Goal: Transaction & Acquisition: Obtain resource

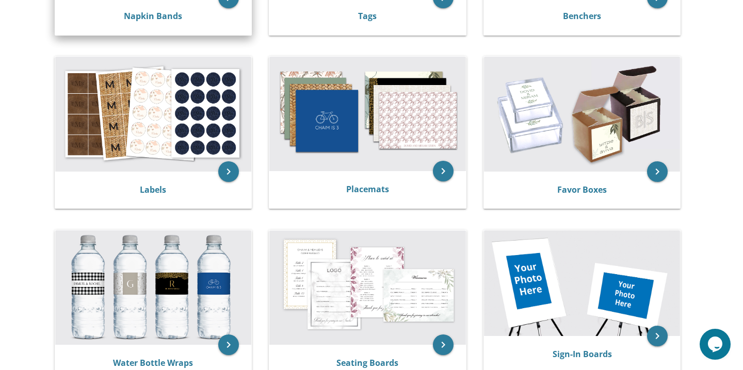
scroll to position [353, 0]
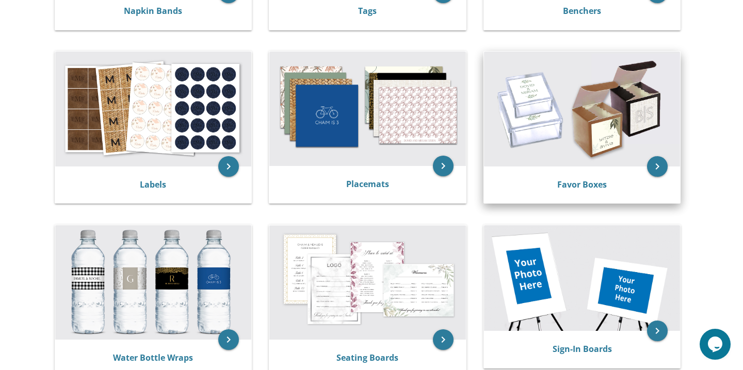
click at [585, 122] on img at bounding box center [582, 109] width 197 height 115
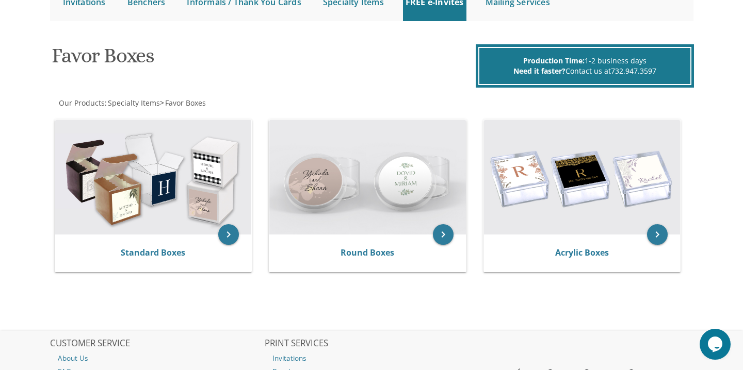
scroll to position [124, 0]
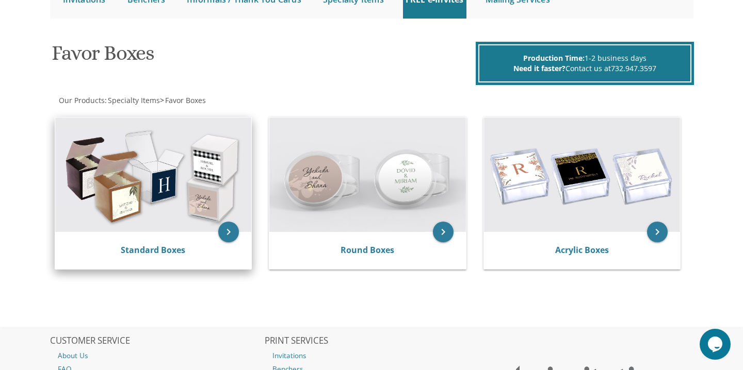
click at [176, 221] on img at bounding box center [153, 175] width 197 height 115
click at [229, 234] on icon "keyboard_arrow_right" at bounding box center [228, 232] width 21 height 21
click at [173, 249] on link "Standard Boxes" at bounding box center [153, 249] width 64 height 11
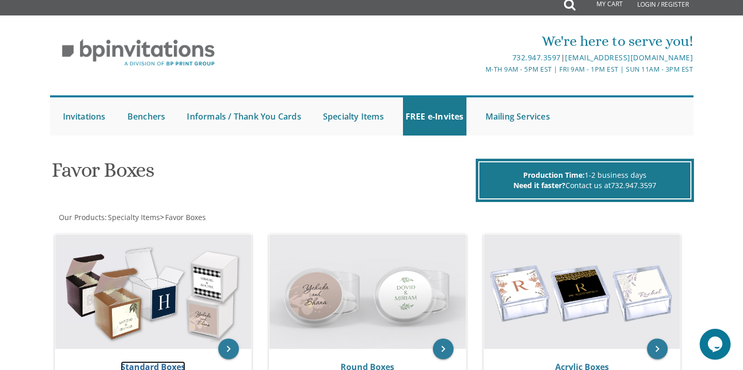
scroll to position [0, 0]
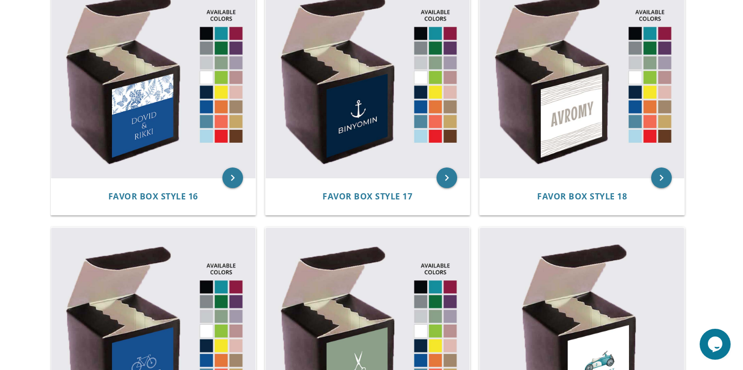
scroll to position [1538, 0]
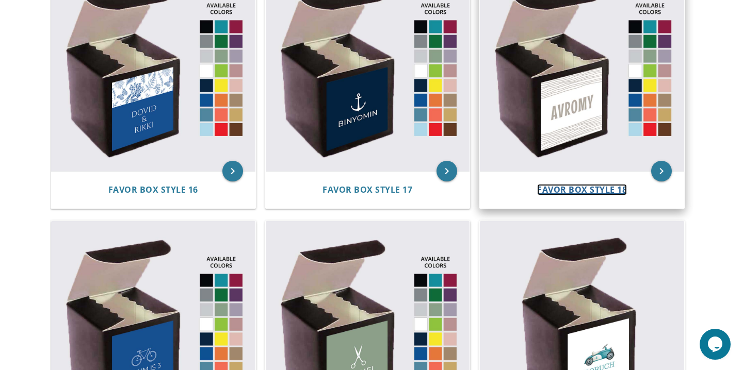
click at [582, 190] on span "Favor Box Style 18" at bounding box center [582, 189] width 90 height 11
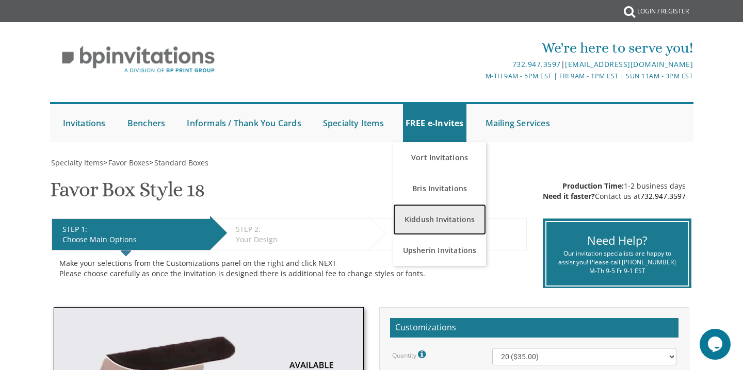
click at [435, 218] on link "Kiddush Invitations" at bounding box center [439, 219] width 93 height 31
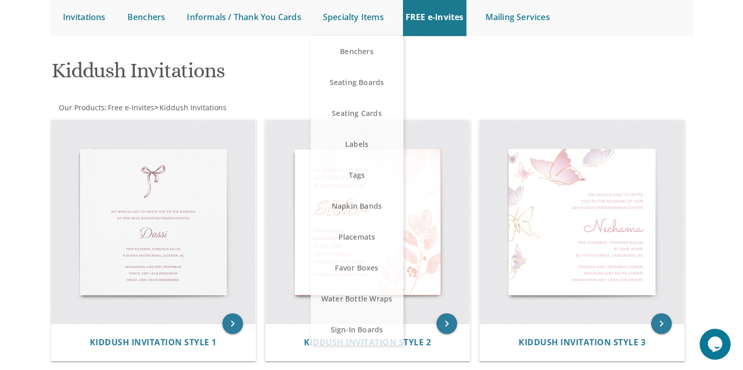
scroll to position [163, 0]
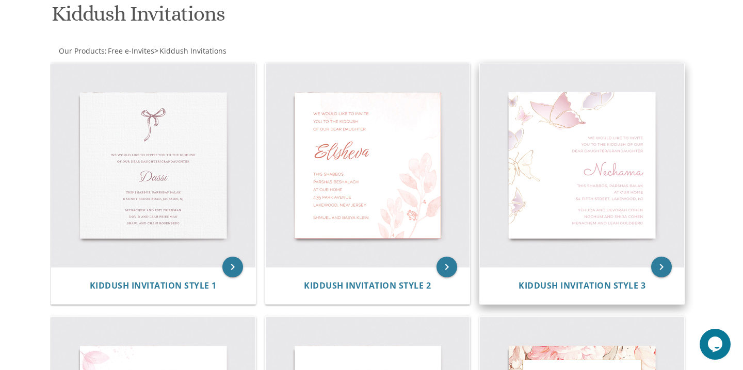
click at [583, 171] on img at bounding box center [582, 165] width 204 height 204
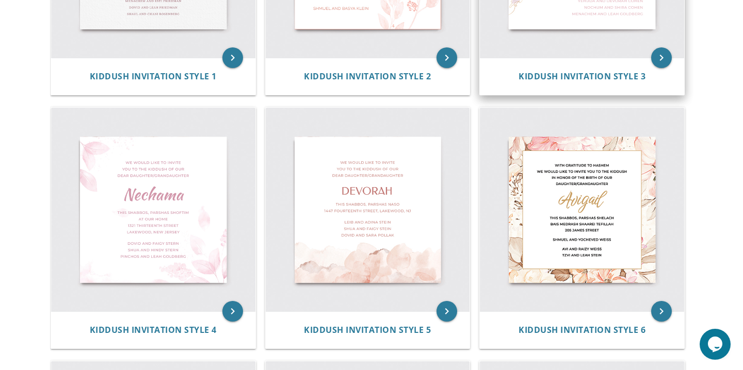
scroll to position [412, 0]
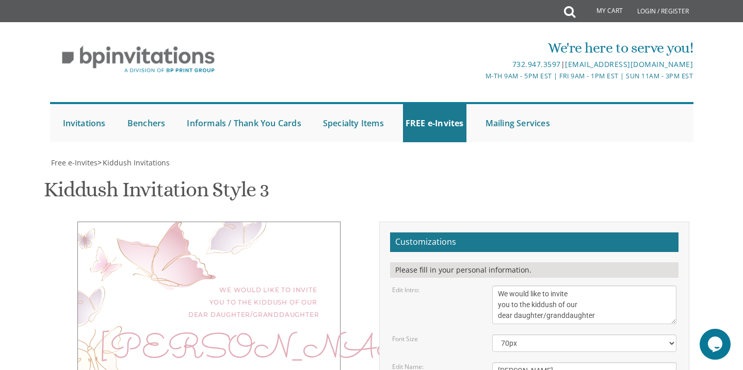
scroll to position [190, 0]
drag, startPoint x: 531, startPoint y: 181, endPoint x: 478, endPoint y: 176, distance: 53.9
click at [478, 363] on div "Edit Name: Nechama" at bounding box center [534, 371] width 300 height 17
type textarea "Tova Shira"
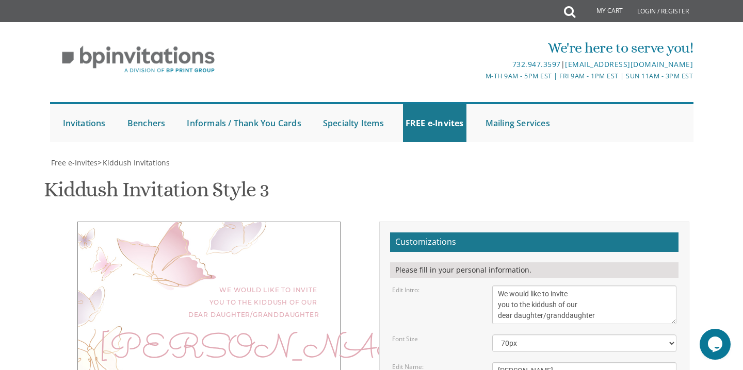
drag, startPoint x: 515, startPoint y: 207, endPoint x: 484, endPoint y: 207, distance: 31.5
drag, startPoint x: 511, startPoint y: 229, endPoint x: 493, endPoint y: 228, distance: 18.1
drag, startPoint x: 662, startPoint y: 230, endPoint x: 558, endPoint y: 231, distance: 104.2
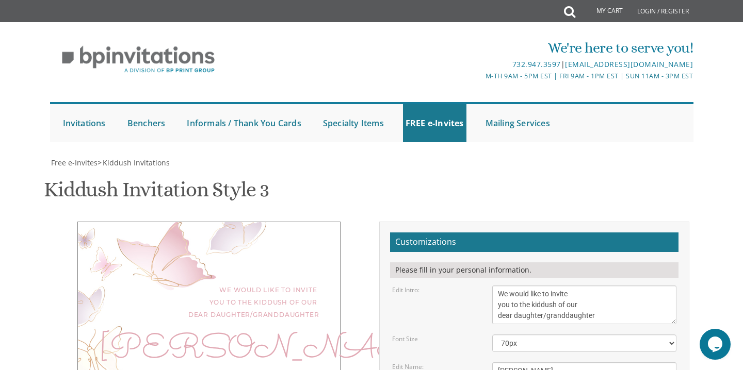
type textarea "Shabbos, Parshas Vayigash at our home 1210 NE 172nd ST"
drag, startPoint x: 598, startPoint y: 258, endPoint x: 496, endPoint y: 254, distance: 102.7
drag, startPoint x: 603, startPoint y: 268, endPoint x: 497, endPoint y: 266, distance: 105.8
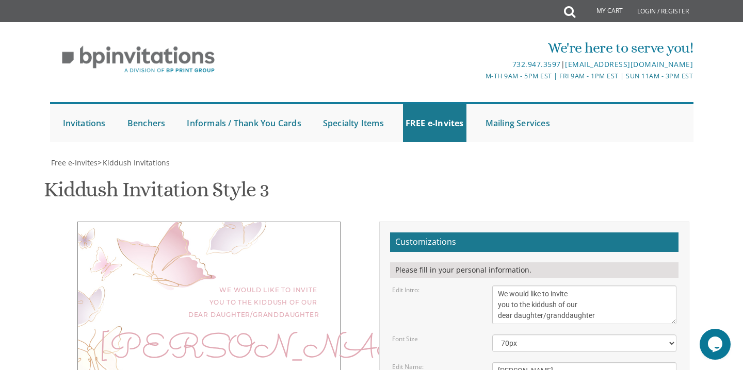
type textarea "Moishe and Lea Kessler Chayim and Michelle Kessler Heshy and Rochelle Riesel"
type input "leariesel2020@gmail.com"
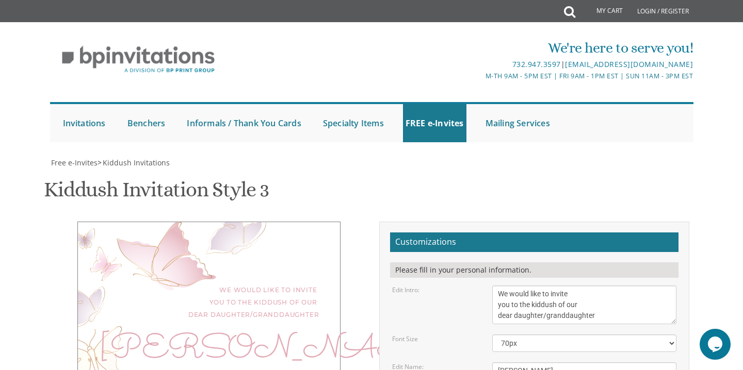
drag, startPoint x: 534, startPoint y: 209, endPoint x: 591, endPoint y: 208, distance: 56.7
type textarea "Shabbos, Chol Hamoed Sukkos October 11th Kiddush following Davening at our home…"
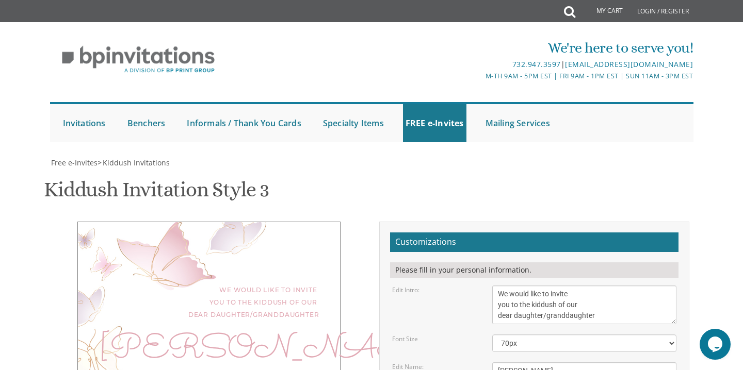
click at [417, 117] on link "FREE e-Invites" at bounding box center [434, 123] width 63 height 38
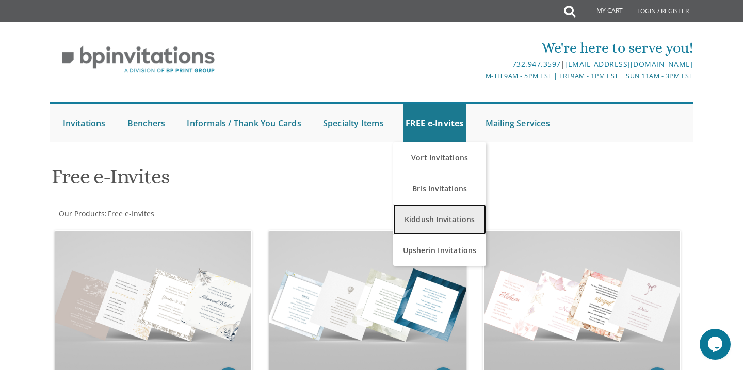
click at [442, 223] on link "Kiddush Invitations" at bounding box center [439, 219] width 93 height 31
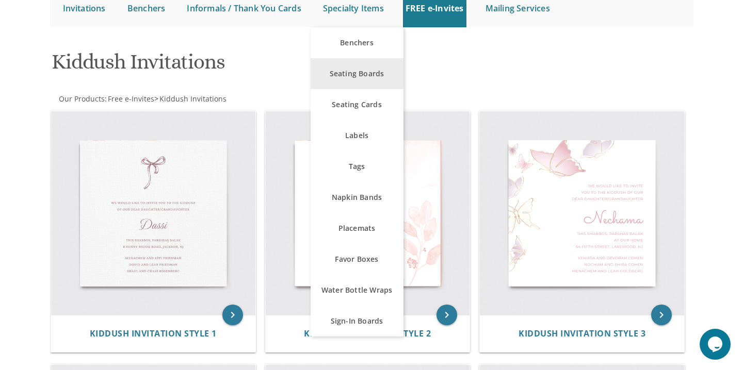
scroll to position [117, 0]
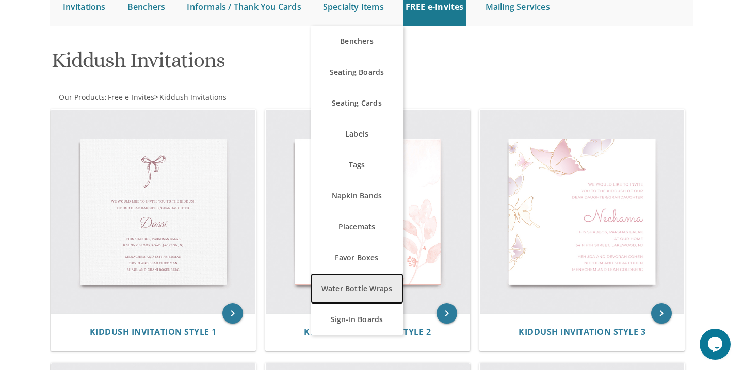
click at [369, 285] on link "Water Bottle Wraps" at bounding box center [357, 288] width 93 height 31
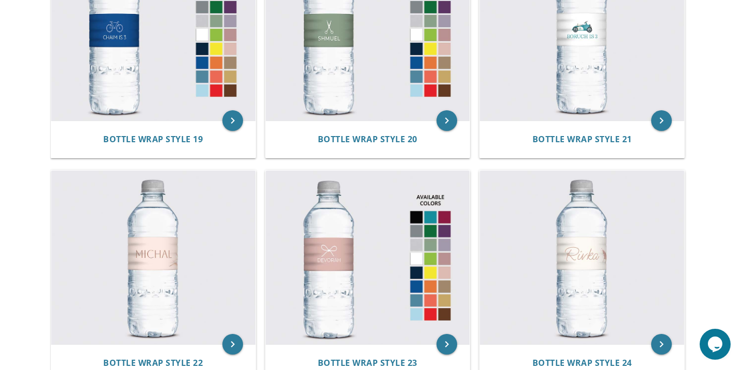
scroll to position [1639, 0]
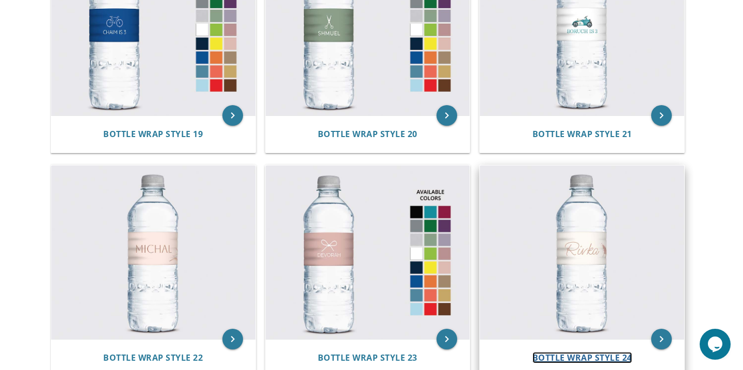
click at [590, 356] on span "Bottle Wrap Style 24" at bounding box center [582, 357] width 100 height 11
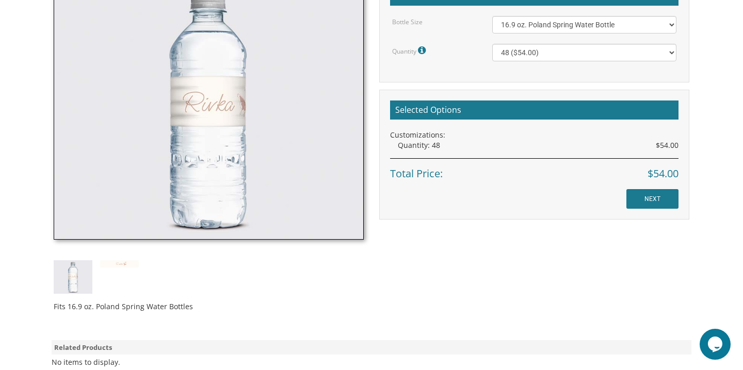
scroll to position [351, 0]
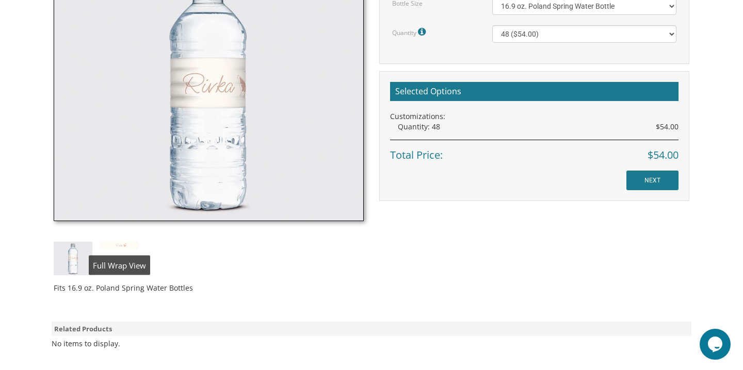
click at [125, 258] on div "Fits 16.9 oz. Poland Spring Water Bottles" at bounding box center [208, 129] width 325 height 344
click at [124, 251] on div "Fits 16.9 oz. Poland Spring Water Bottles" at bounding box center [208, 129] width 325 height 344
click at [124, 246] on img at bounding box center [119, 245] width 39 height 7
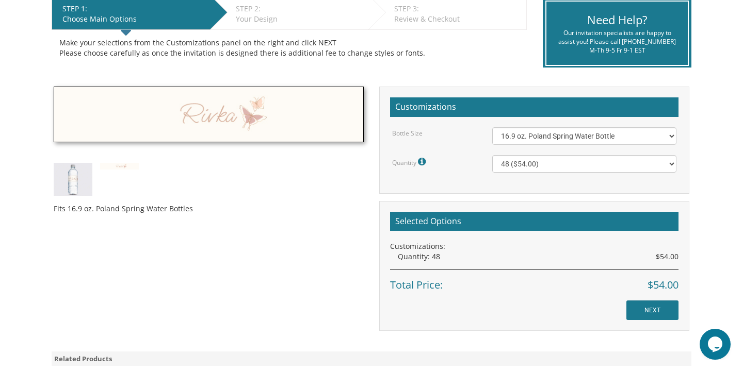
scroll to position [228, 0]
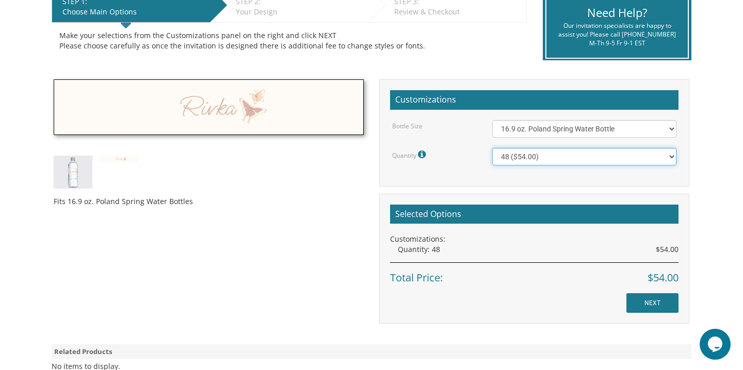
click at [539, 155] on select "48 ($54.00) 96 ($72.00) 144 ($99.00) 192 ($126.00)" at bounding box center [584, 157] width 185 height 18
click at [492, 148] on select "48 ($54.00) 96 ($72.00) 144 ($99.00) 192 ($126.00)" at bounding box center [584, 157] width 185 height 18
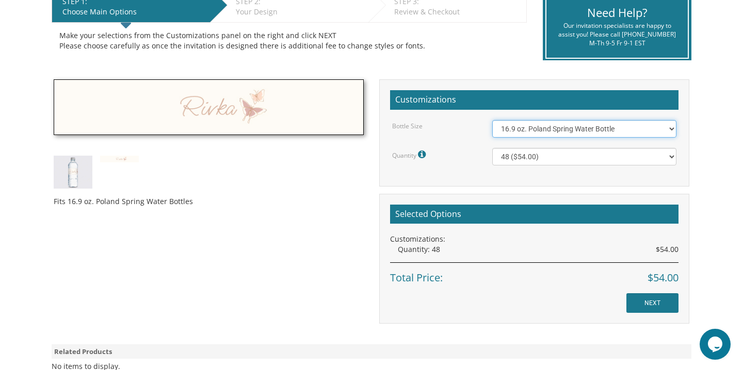
click at [540, 131] on select "16.9 oz. Poland Spring Water Bottle 13.5 oz. [PERSON_NAME] Water Bottle" at bounding box center [584, 129] width 185 height 18
click at [492, 120] on select "16.9 oz. Poland Spring Water Bottle 13.5 oz. [PERSON_NAME] Water Bottle" at bounding box center [584, 129] width 185 height 18
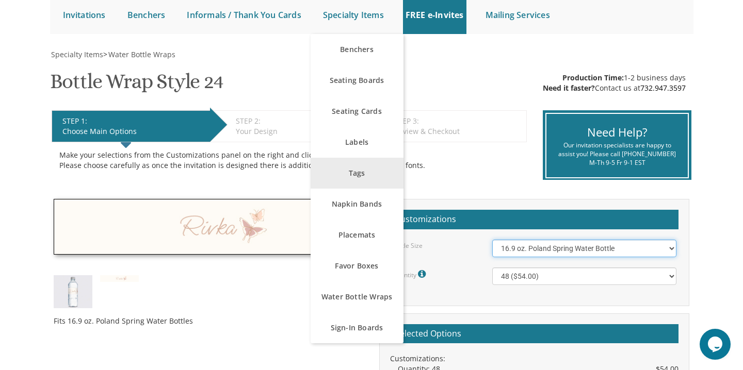
scroll to position [0, 0]
